Goal: Information Seeking & Learning: Learn about a topic

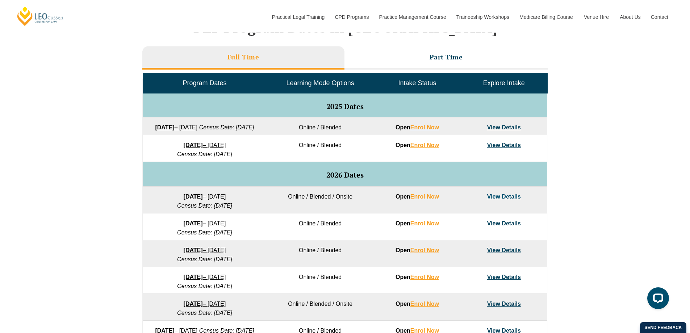
scroll to position [326, 0]
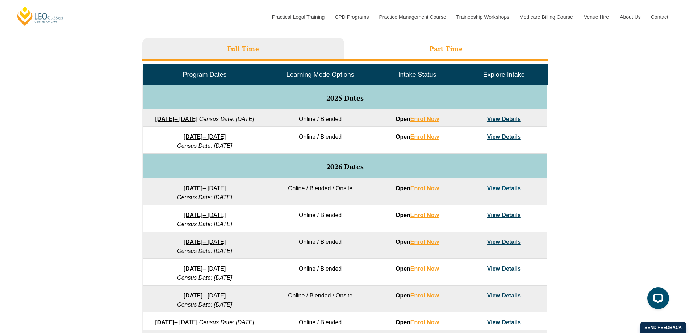
click at [417, 50] on li "Part Time" at bounding box center [447, 49] width 204 height 23
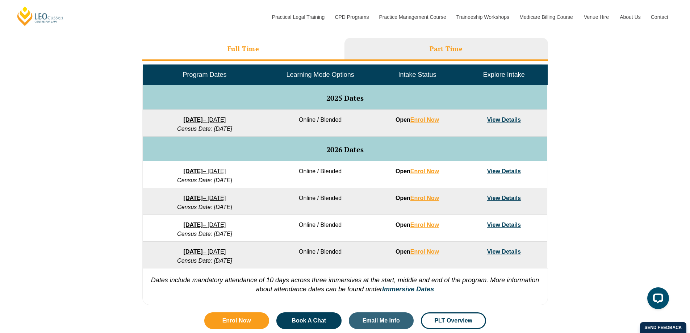
click at [243, 45] on h3 "Full Time" at bounding box center [244, 49] width 32 height 8
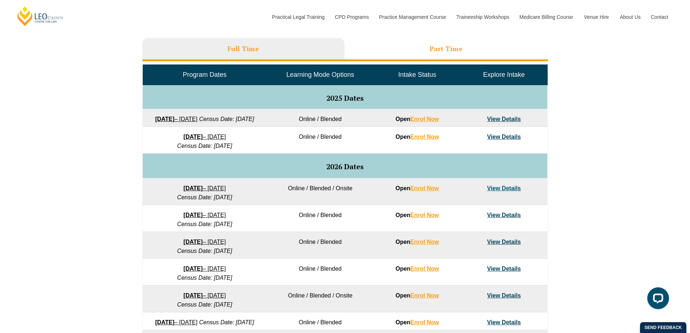
click at [475, 45] on li "Part Time" at bounding box center [447, 49] width 204 height 23
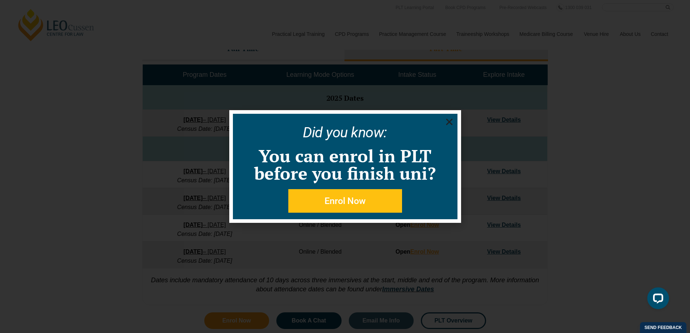
click at [447, 120] on use "Close" at bounding box center [449, 122] width 7 height 7
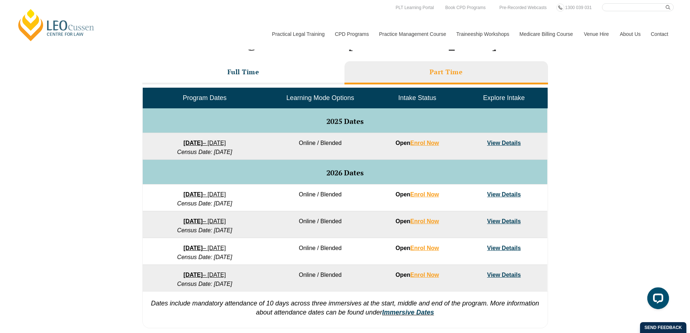
scroll to position [290, 0]
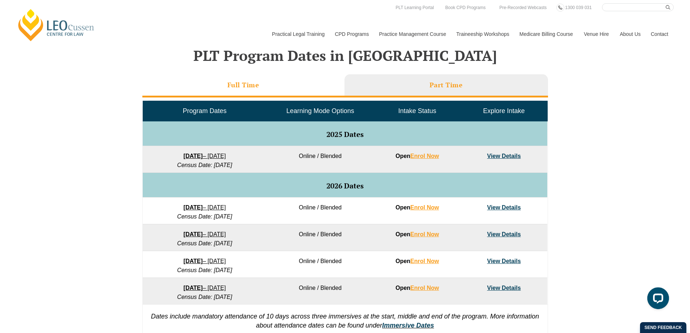
click at [269, 89] on li "Full Time" at bounding box center [243, 85] width 202 height 23
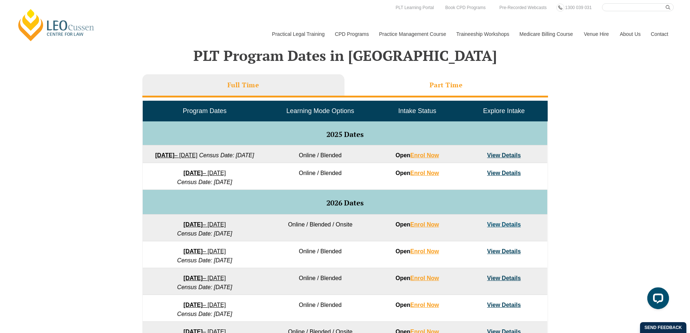
click at [466, 81] on li "Part Time" at bounding box center [447, 85] width 204 height 23
